Goal: Find contact information: Find contact information

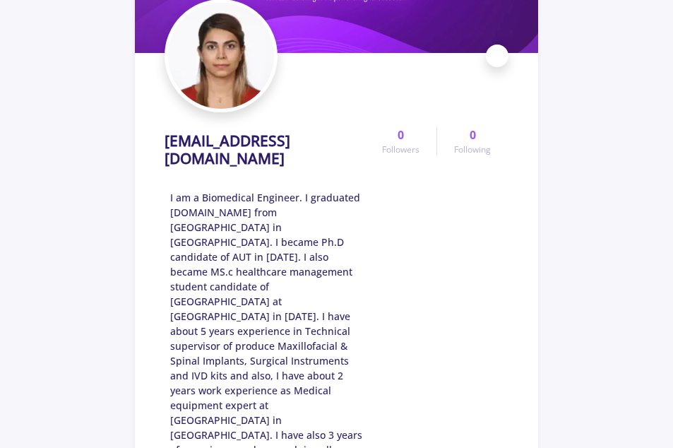
scroll to position [141, 0]
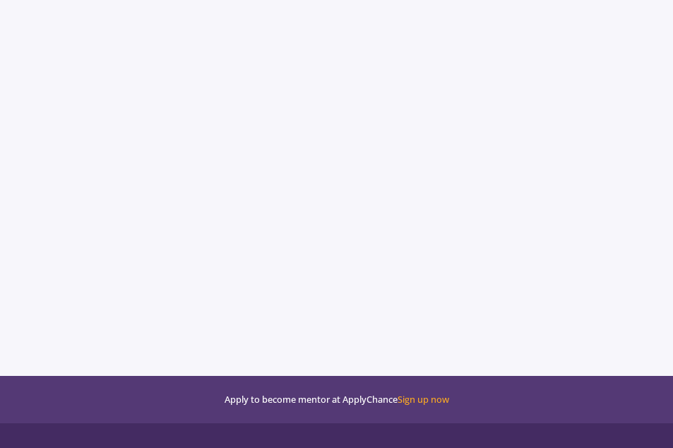
click at [330, 140] on section at bounding box center [337, 135] width 404 height 448
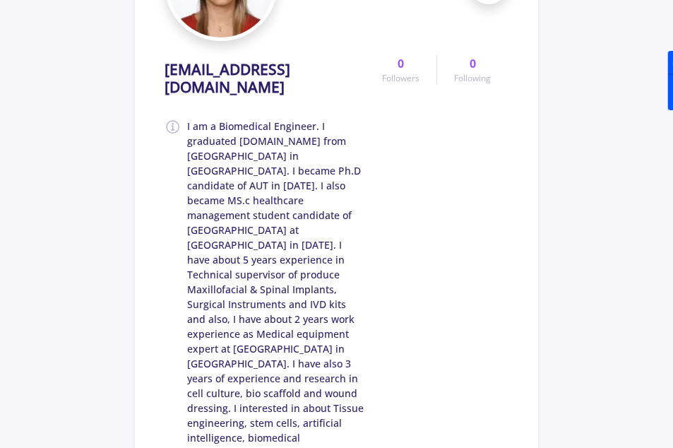
scroll to position [0, 0]
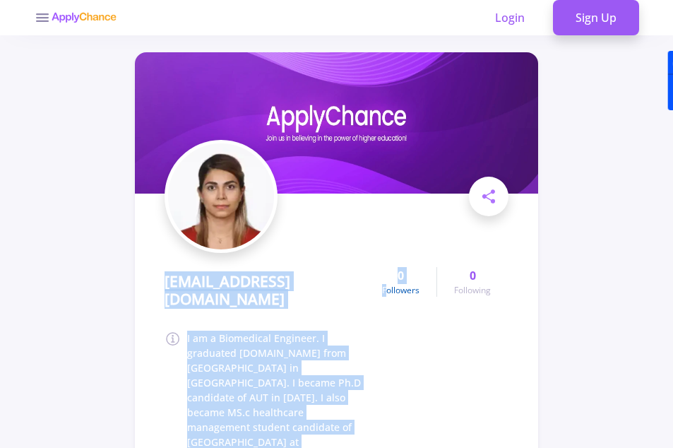
drag, startPoint x: 161, startPoint y: 282, endPoint x: 389, endPoint y: 283, distance: 227.5
click at [389, 283] on section "[EMAIL_ADDRESS][DOMAIN_NAME] I am a Biomedical Engineer. I graduated [DOMAIN_NA…" at bounding box center [337, 429] width 404 height 754
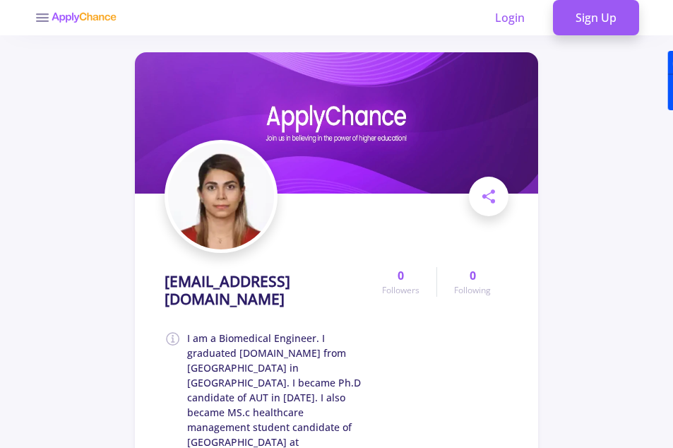
click at [302, 283] on h1 "[EMAIL_ADDRESS][DOMAIN_NAME]" at bounding box center [265, 290] width 201 height 35
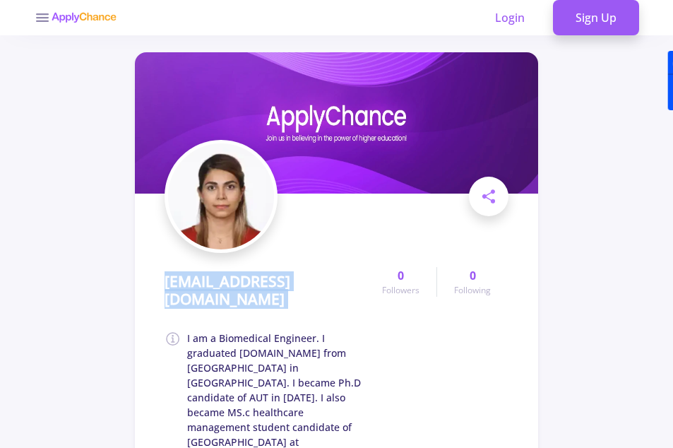
click at [302, 283] on h1 "[EMAIL_ADDRESS][DOMAIN_NAME]" at bounding box center [265, 290] width 201 height 35
copy div "[EMAIL_ADDRESS][DOMAIN_NAME]"
